Goal: Complete application form

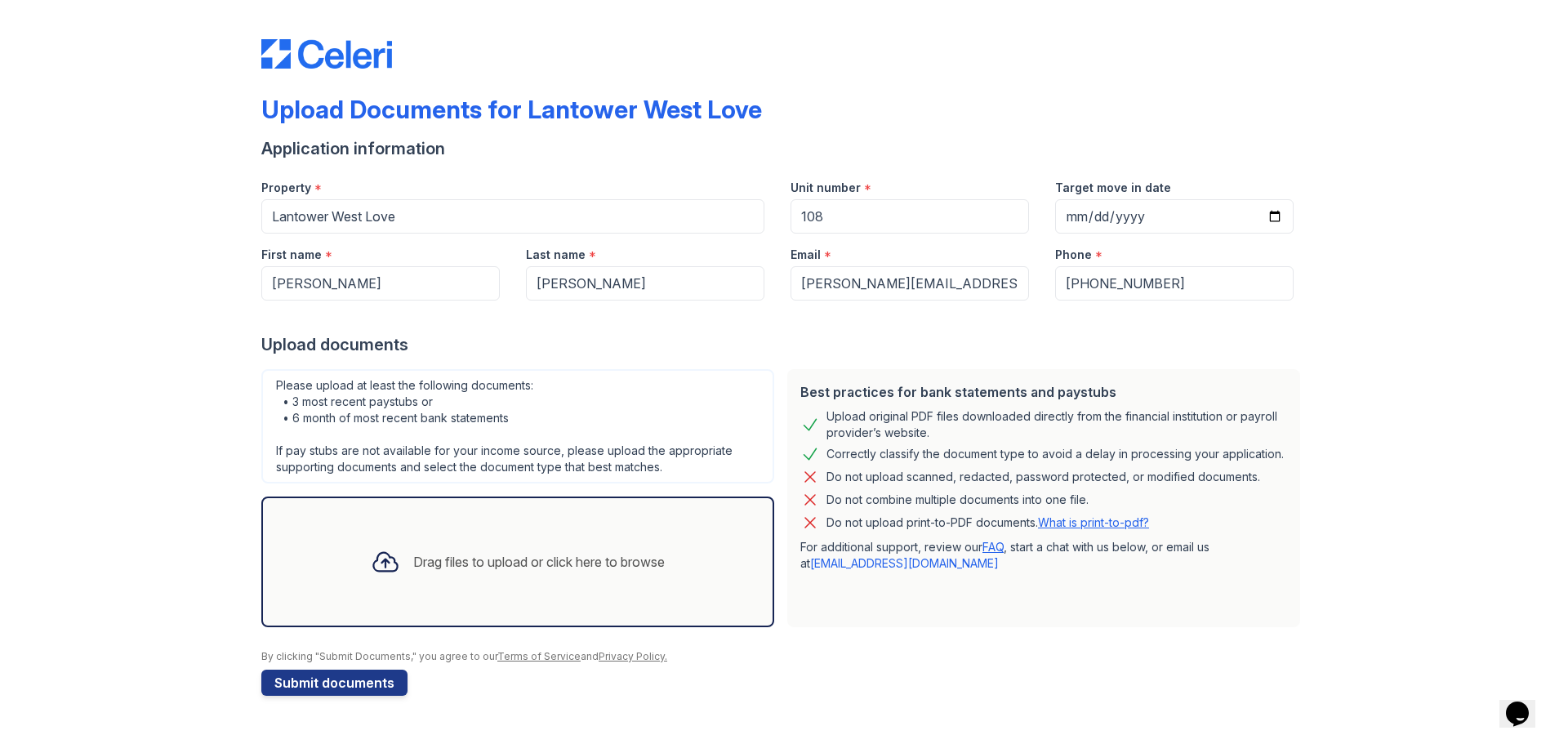
type input "108"
click at [1279, 221] on input "Target move in date" at bounding box center [1174, 216] width 239 height 34
click at [1277, 214] on input "Target move in date" at bounding box center [1174, 216] width 239 height 34
type input "[DATE]"
click at [471, 557] on div "Drag files to upload or click here to browse" at bounding box center [538, 561] width 251 height 20
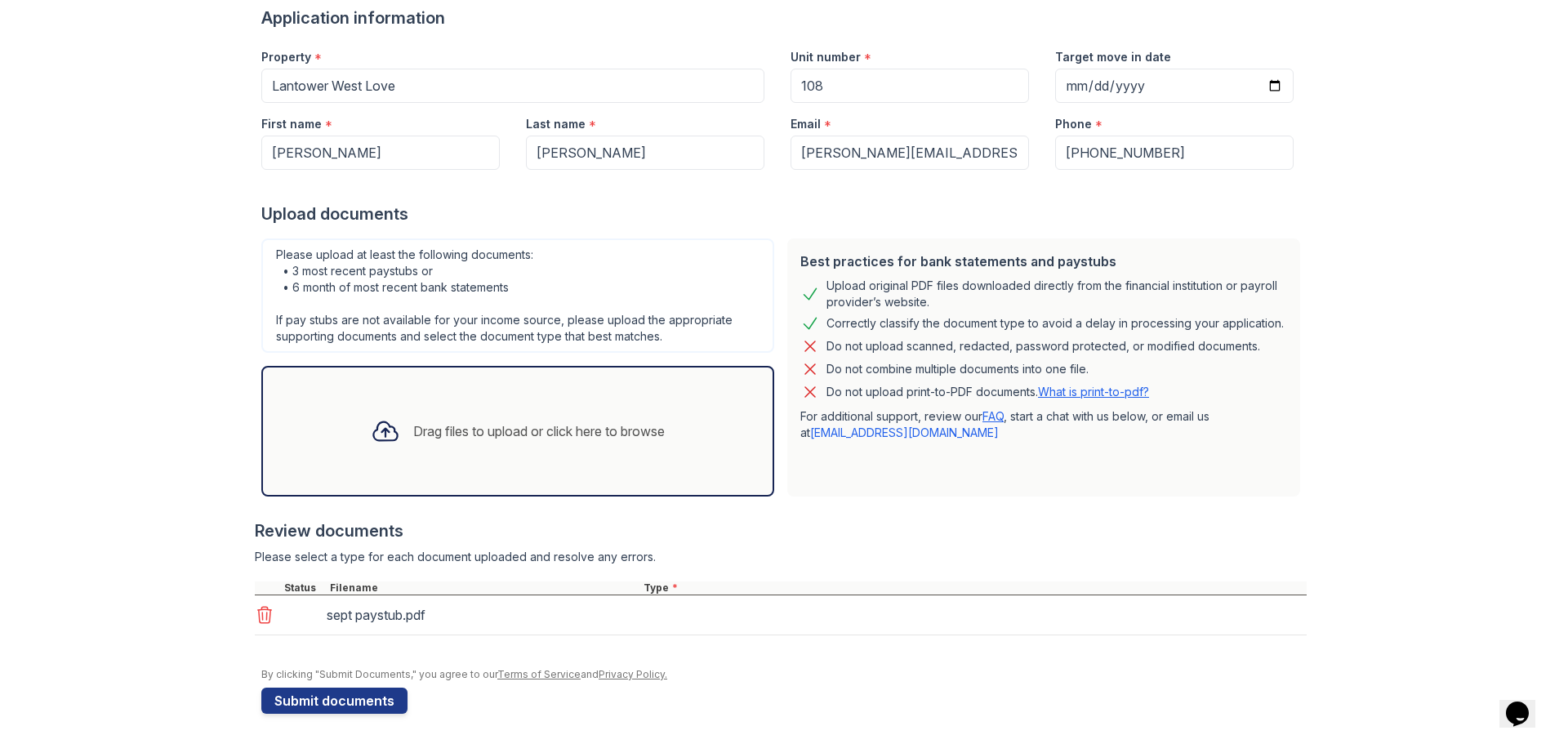
scroll to position [133, 0]
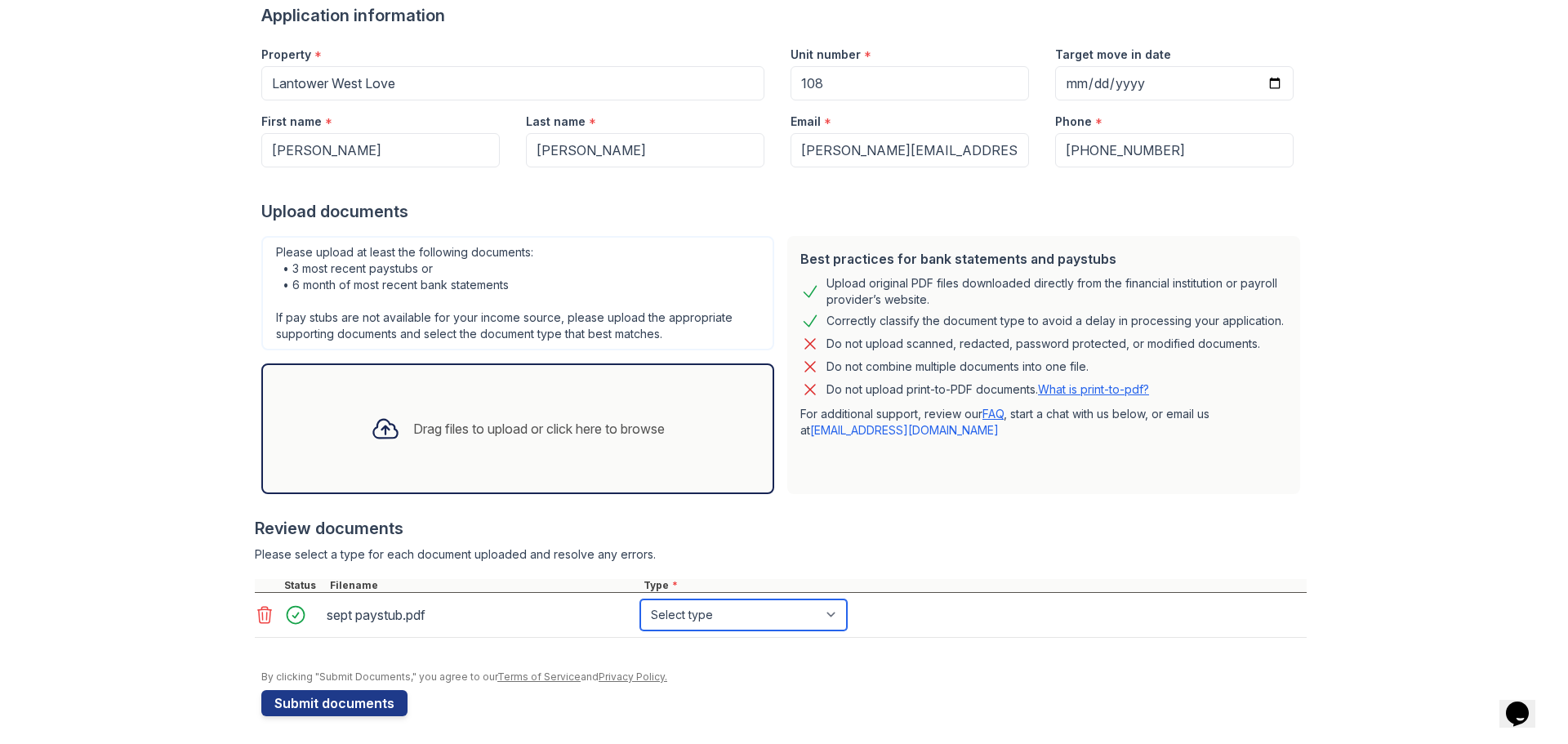
click at [826, 614] on select "Select type Paystub Bank Statement Offer Letter Tax Documents Benefit Award Let…" at bounding box center [743, 614] width 207 height 31
select select "paystub"
click at [640, 599] on select "Select type Paystub Bank Statement Offer Letter Tax Documents Benefit Award Let…" at bounding box center [743, 614] width 207 height 31
click at [445, 419] on div "Drag files to upload or click here to browse" at bounding box center [538, 428] width 251 height 20
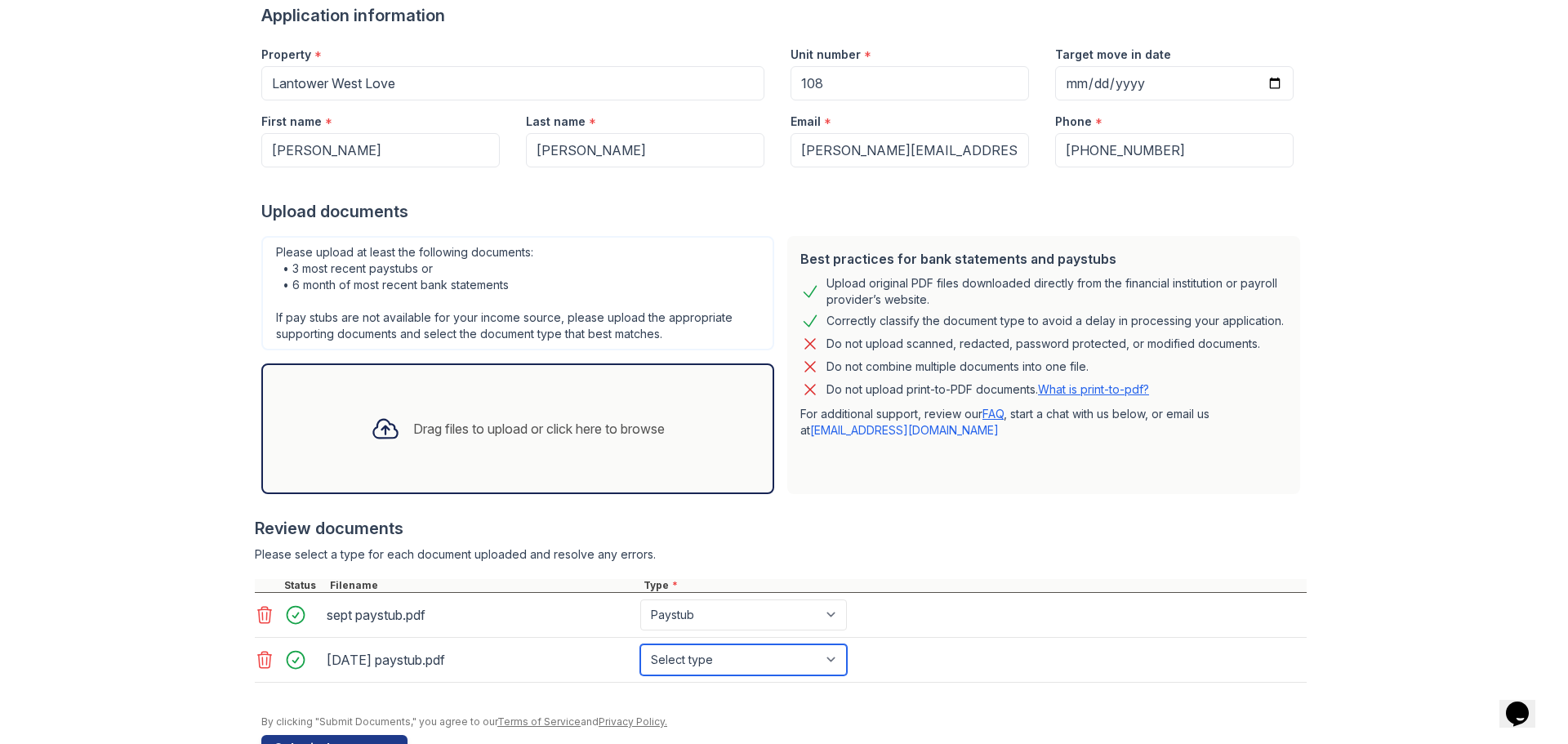
click at [831, 656] on select "Select type Paystub Bank Statement Offer Letter Tax Documents Benefit Award Let…" at bounding box center [743, 660] width 207 height 31
select select "paystub"
click at [640, 644] on select "Select type Paystub Bank Statement Offer Letter Tax Documents Benefit Award Let…" at bounding box center [743, 660] width 207 height 31
click at [508, 434] on div "Drag files to upload or click here to browse" at bounding box center [538, 428] width 251 height 20
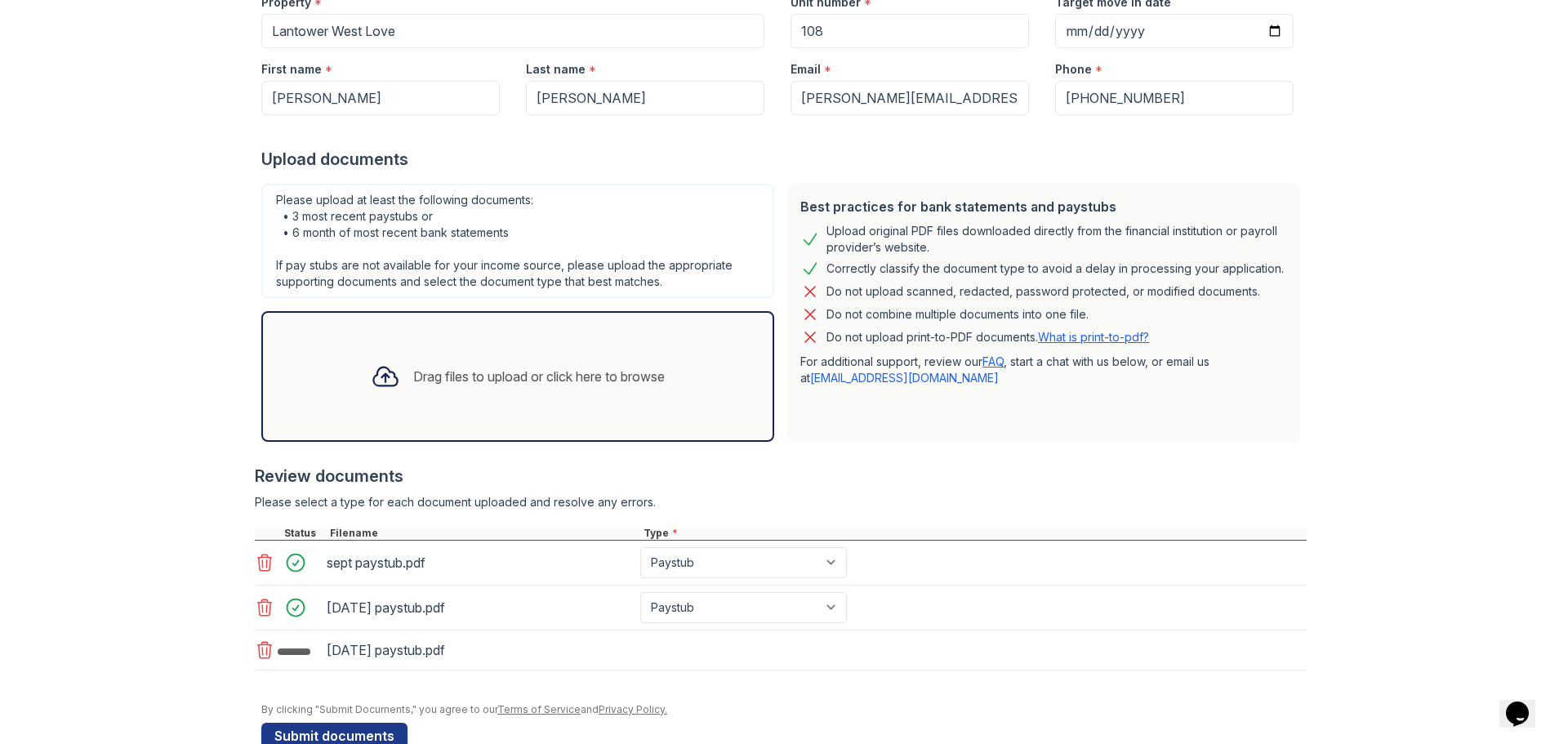
scroll to position [215, 0]
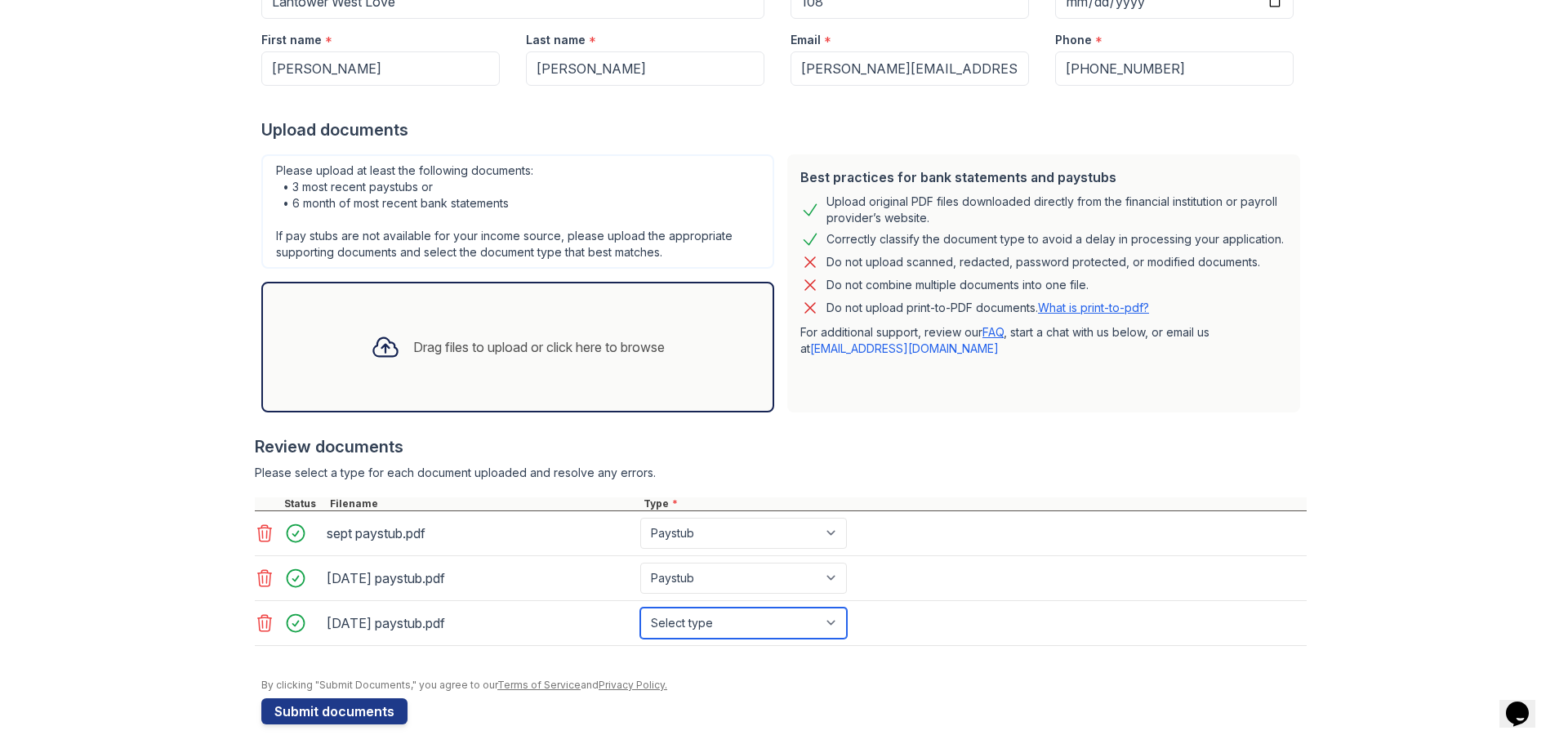
click at [830, 620] on select "Select type Paystub Bank Statement Offer Letter Tax Documents Benefit Award Let…" at bounding box center [743, 623] width 207 height 31
select select "paystub"
click at [640, 608] on select "Select type Paystub Bank Statement Offer Letter Tax Documents Benefit Award Let…" at bounding box center [743, 623] width 207 height 31
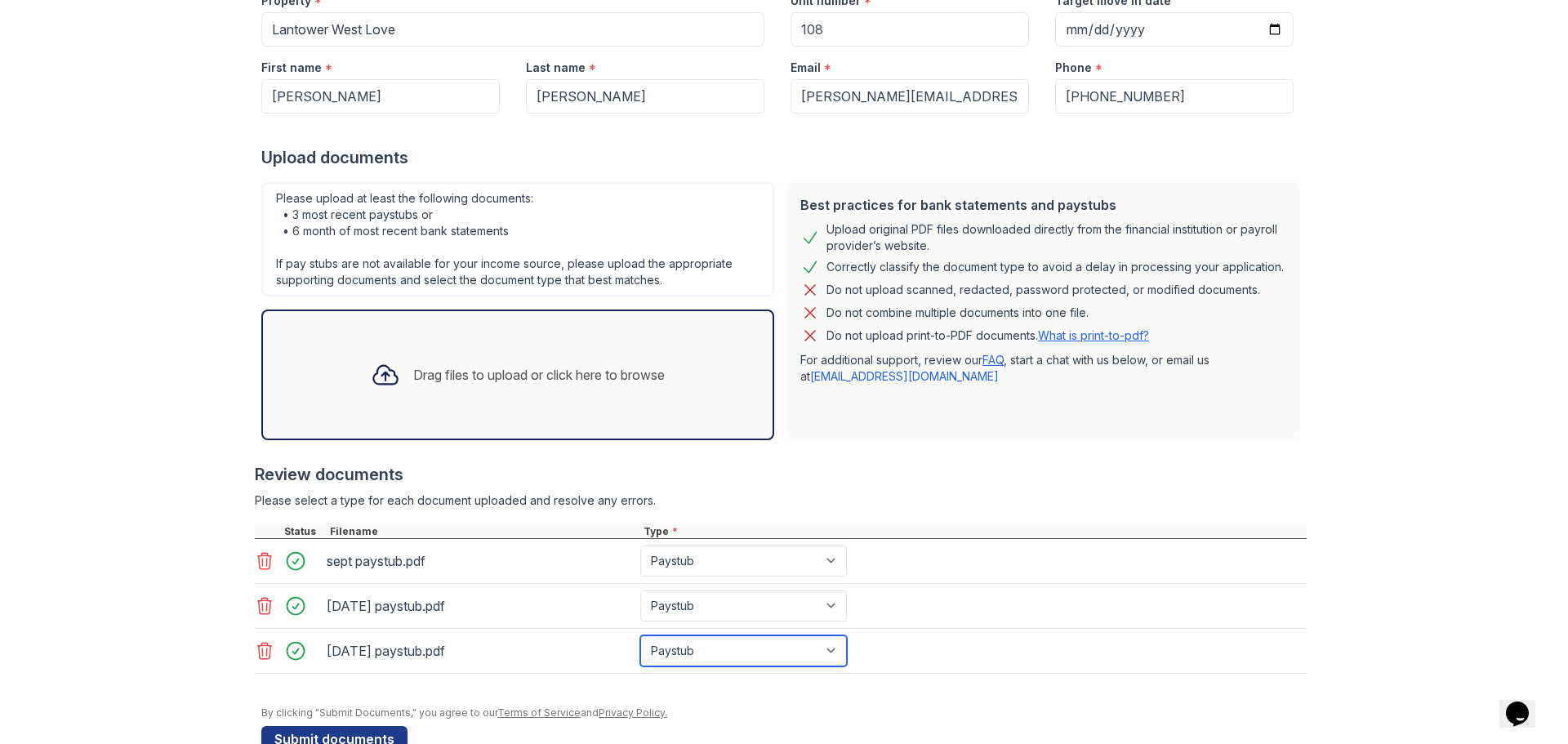
scroll to position [227, 0]
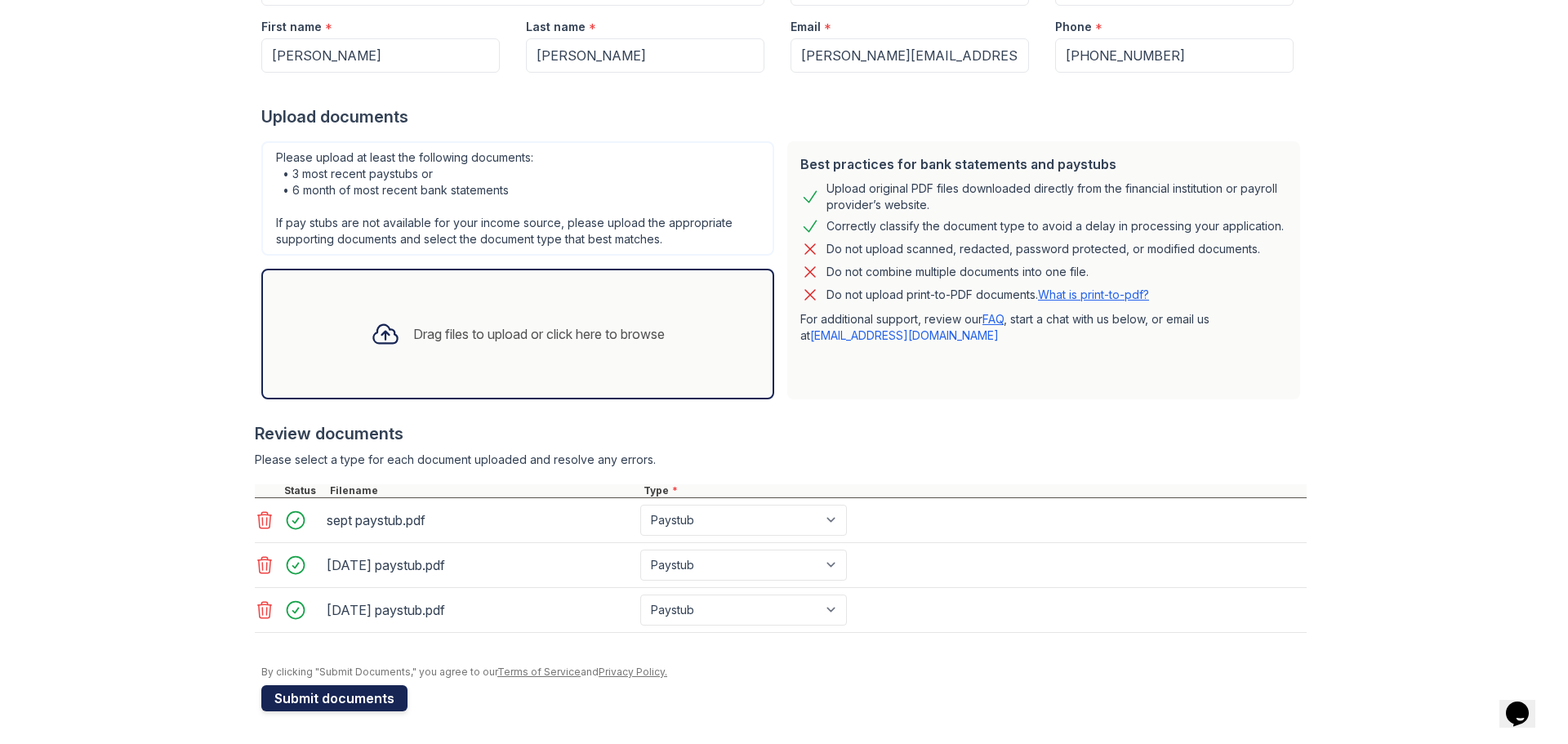
click at [327, 699] on button "Submit documents" at bounding box center [334, 698] width 146 height 26
